Goal: Task Accomplishment & Management: Manage account settings

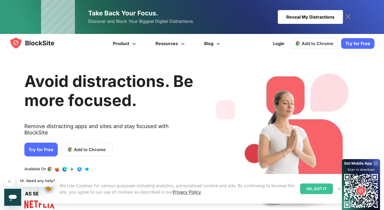
click at [308, 187] on div "OK, GOT IT" at bounding box center [316, 188] width 33 height 11
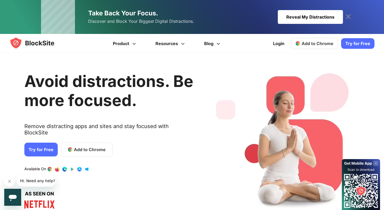
click at [314, 45] on span "Add to Chrome" at bounding box center [318, 43] width 32 height 5
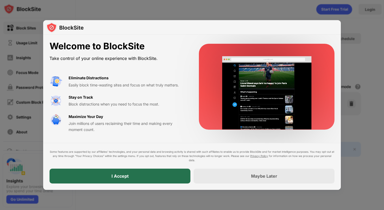
click at [127, 175] on div "I Accept" at bounding box center [120, 175] width 17 height 5
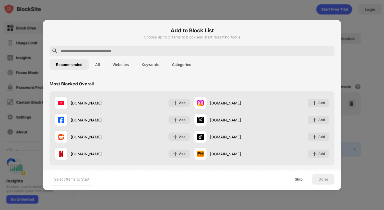
click at [118, 52] on input "text" at bounding box center [196, 51] width 272 height 6
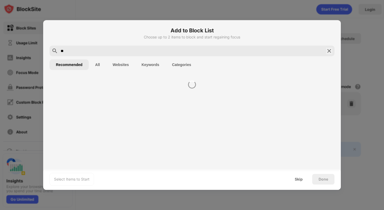
type input "*"
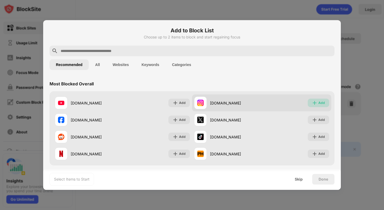
click at [318, 101] on div "Add" at bounding box center [318, 103] width 21 height 8
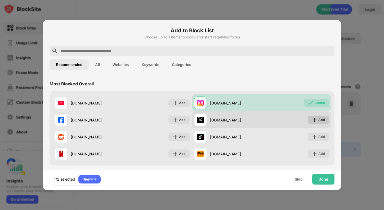
click at [317, 120] on img at bounding box center [314, 119] width 5 height 5
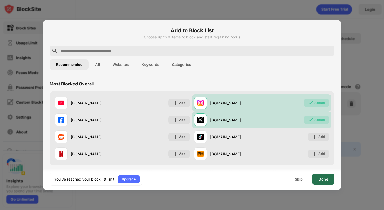
click at [325, 181] on div "Done" at bounding box center [324, 179] width 10 height 4
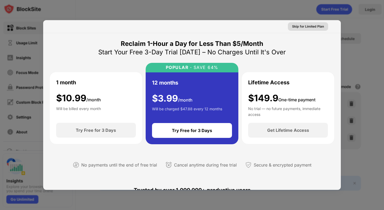
click at [300, 29] on div "Skip for Limited Plan" at bounding box center [308, 26] width 32 height 5
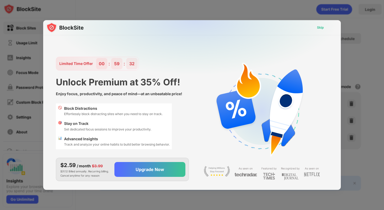
click at [321, 24] on div "Skip" at bounding box center [320, 27] width 15 height 8
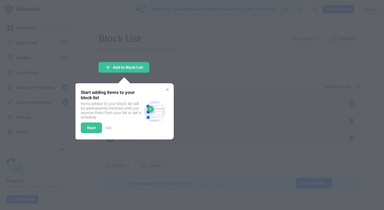
click at [165, 89] on img at bounding box center [167, 89] width 4 height 4
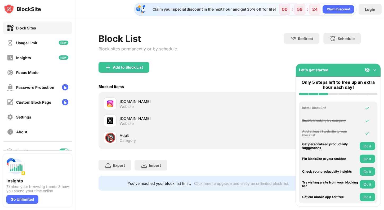
click at [376, 69] on img at bounding box center [374, 69] width 5 height 5
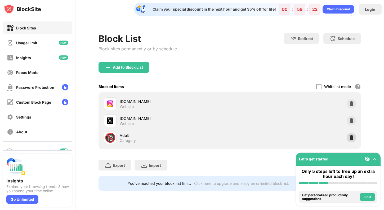
click at [352, 136] on img at bounding box center [351, 137] width 5 height 5
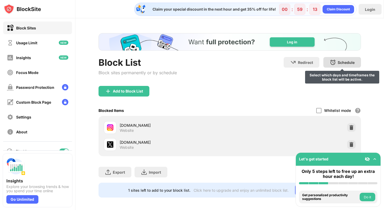
click at [343, 61] on div "Schedule" at bounding box center [346, 62] width 17 height 5
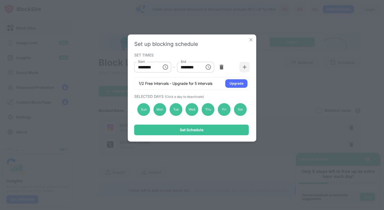
click at [205, 68] on icon "Choose time, selected time is 1:00 PM" at bounding box center [208, 67] width 6 height 6
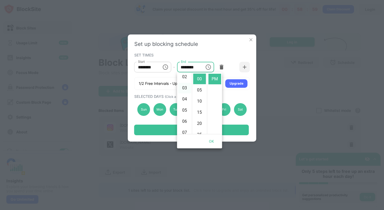
scroll to position [24, 0]
click at [185, 108] on li "06" at bounding box center [184, 109] width 13 height 11
type input "********"
click at [210, 43] on div "Set up blocking schedule" at bounding box center [192, 44] width 116 height 6
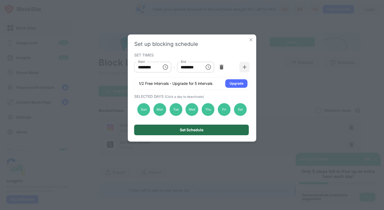
click at [163, 128] on div "Set Schedule" at bounding box center [191, 129] width 115 height 11
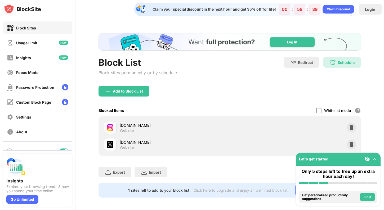
scroll to position [0, 0]
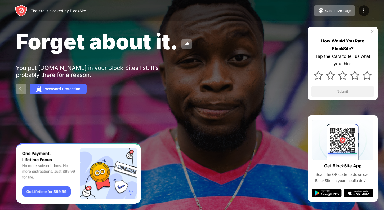
click at [20, 10] on img at bounding box center [21, 10] width 13 height 13
click at [362, 6] on div at bounding box center [364, 10] width 11 height 11
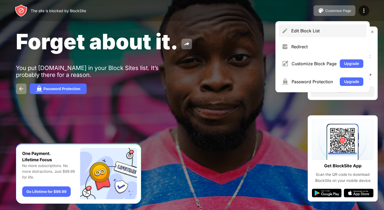
click at [301, 35] on div "Edit Block List" at bounding box center [323, 30] width 88 height 13
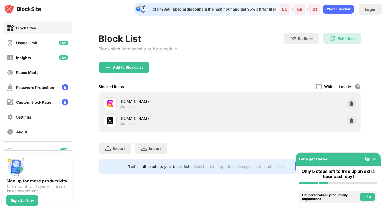
click at [375, 157] on img at bounding box center [374, 158] width 5 height 5
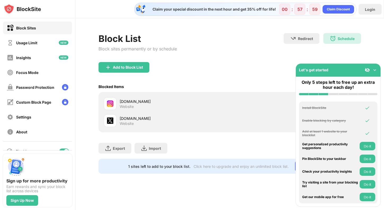
click at [369, 159] on button "Do it" at bounding box center [368, 158] width 16 height 8
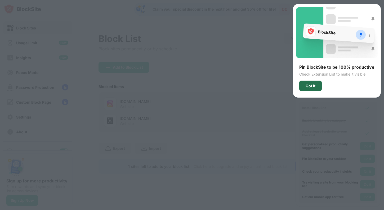
click at [305, 86] on div "Got It" at bounding box center [310, 86] width 23 height 11
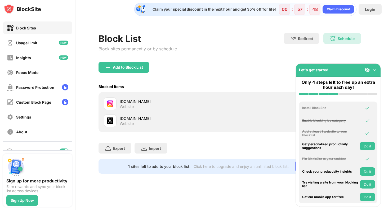
click at [287, 63] on div "Add to Block List" at bounding box center [230, 71] width 262 height 19
click at [332, 171] on div "Check your productivity insights" at bounding box center [330, 172] width 56 height 4
click at [371, 170] on button "Do it" at bounding box center [368, 171] width 16 height 8
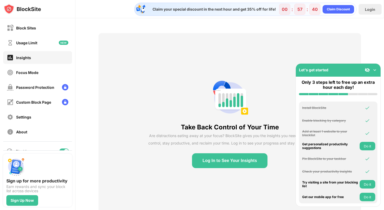
scroll to position [18, 0]
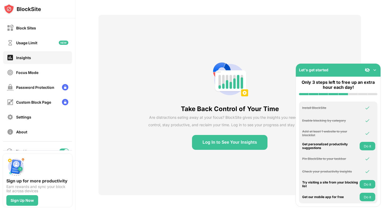
click at [364, 186] on button "Do it" at bounding box center [368, 184] width 16 height 8
click at [375, 68] on img at bounding box center [374, 69] width 5 height 5
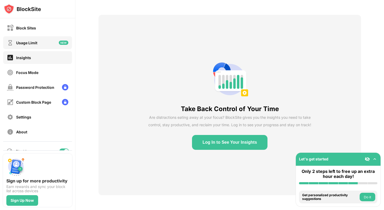
click at [43, 46] on div "Usage Limit" at bounding box center [37, 42] width 69 height 13
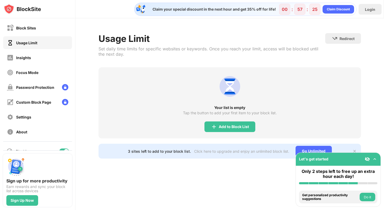
click at [21, 19] on div "Block Sites Usage Limit Insights Focus Mode Password Protection Custom Block Pa…" at bounding box center [37, 79] width 75 height 123
click at [21, 26] on div "Block Sites" at bounding box center [26, 28] width 20 height 5
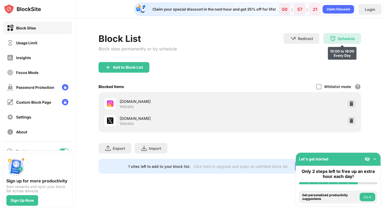
click at [346, 38] on div "Schedule" at bounding box center [346, 38] width 17 height 5
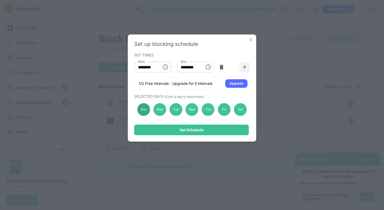
click at [142, 110] on div "Sun" at bounding box center [143, 109] width 13 height 13
click at [243, 111] on div "Sat" at bounding box center [240, 109] width 13 height 13
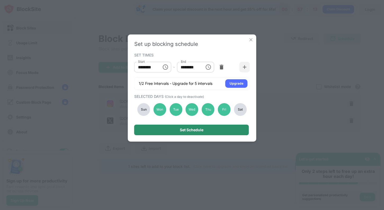
click at [207, 132] on div "Set Schedule" at bounding box center [191, 129] width 115 height 11
